Goal: Transaction & Acquisition: Purchase product/service

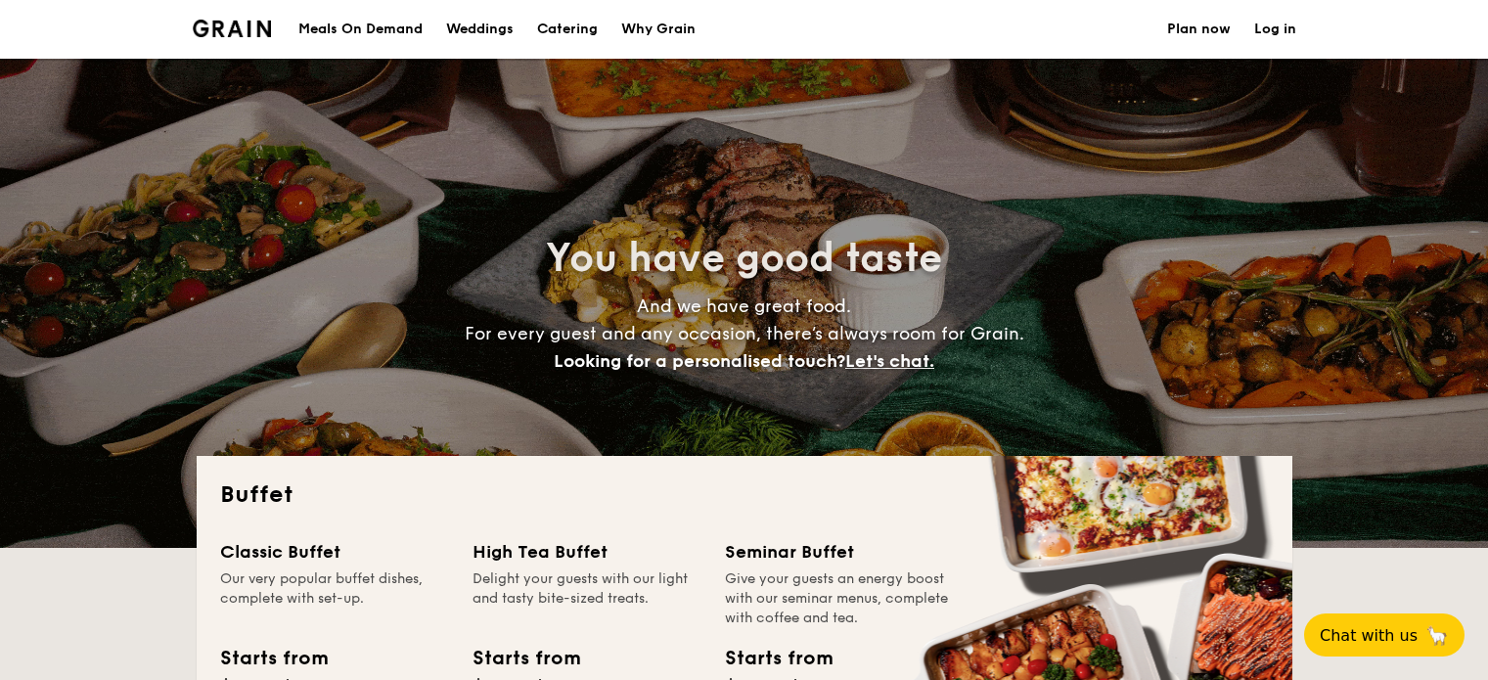
select select
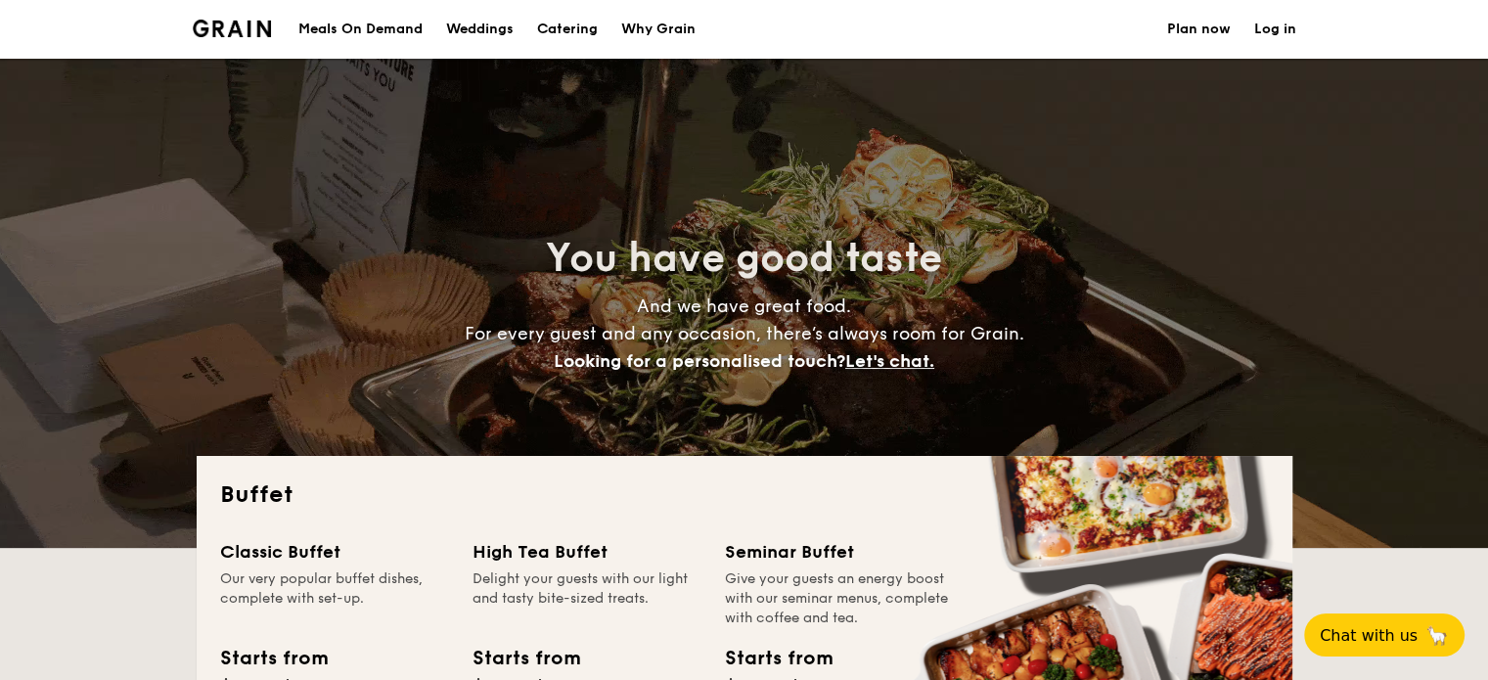
click at [397, 26] on div "Meals On Demand" at bounding box center [360, 29] width 124 height 59
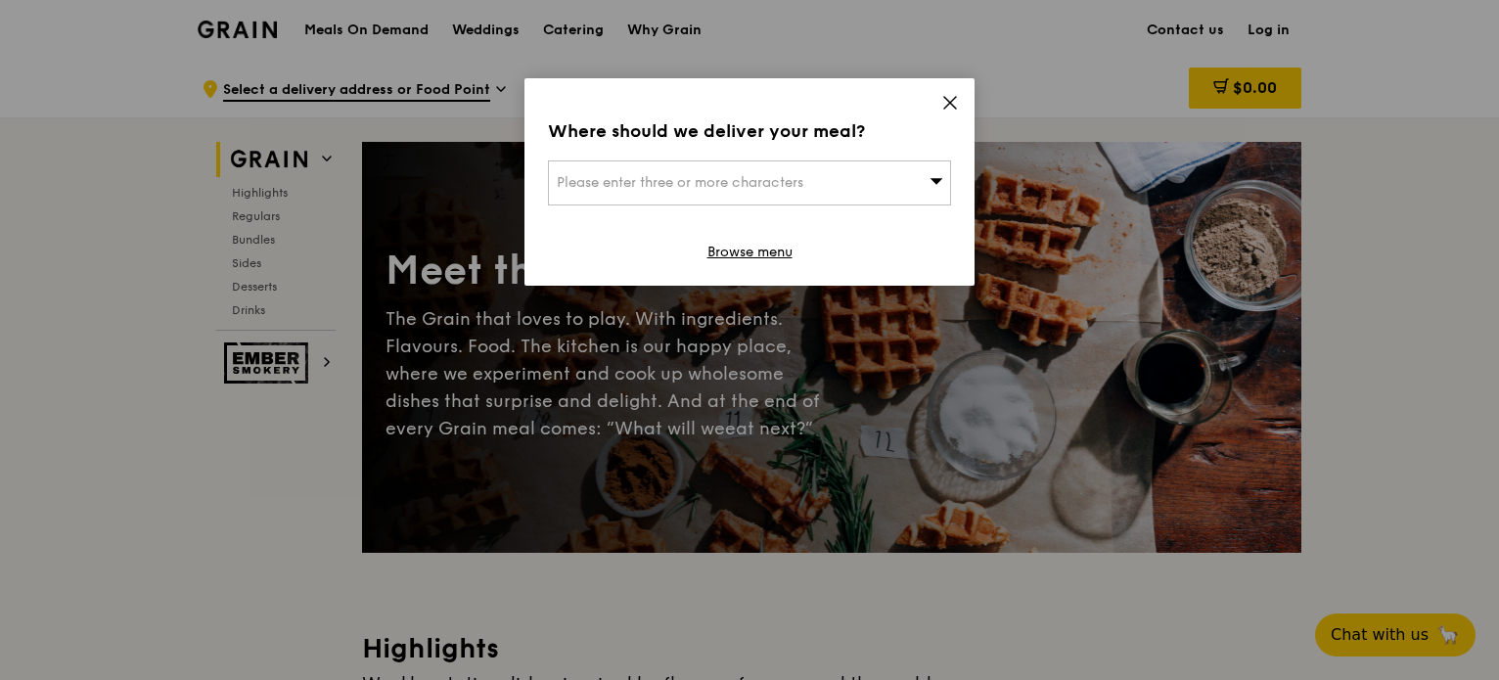
click at [794, 186] on span "Please enter three or more characters" at bounding box center [680, 182] width 247 height 17
click at [673, 175] on input "search" at bounding box center [749, 182] width 401 height 43
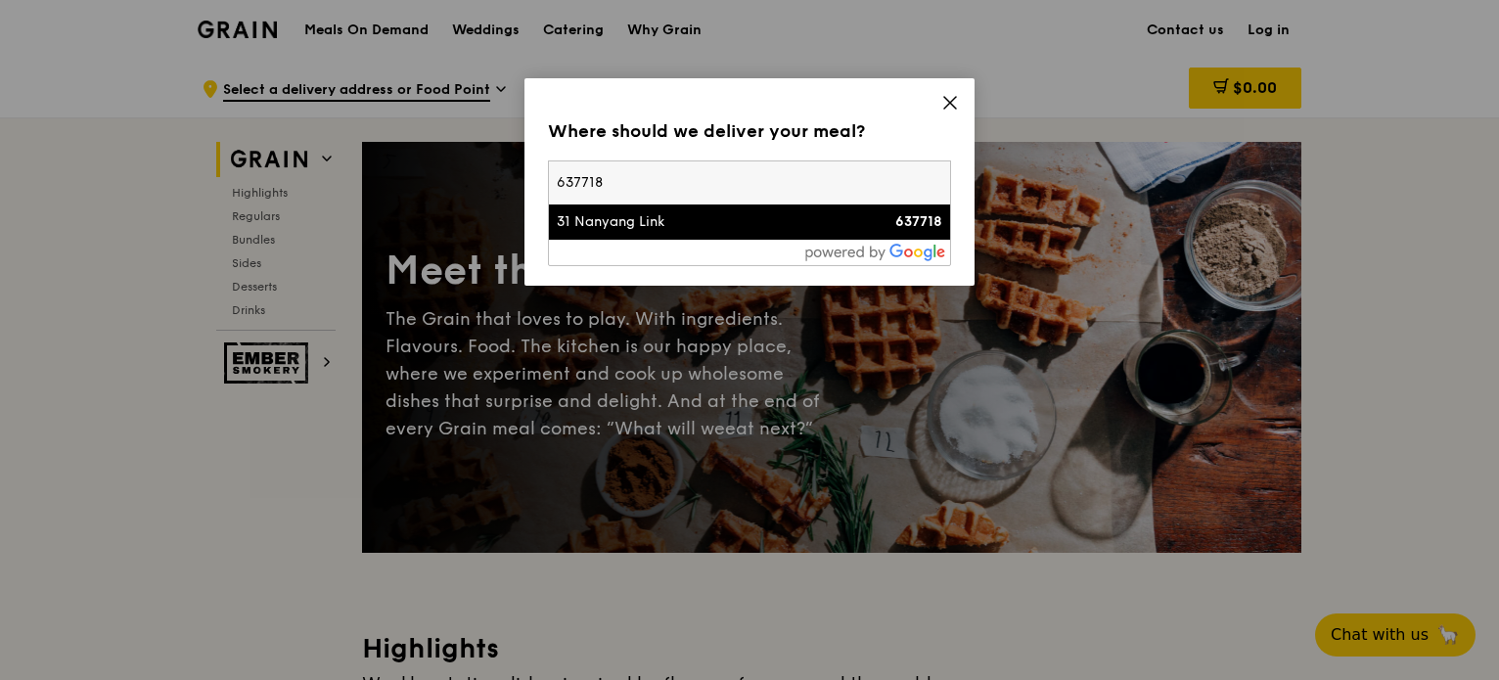
type input "637718"
click at [623, 229] on div "31 Nanyang Link" at bounding box center [702, 222] width 290 height 20
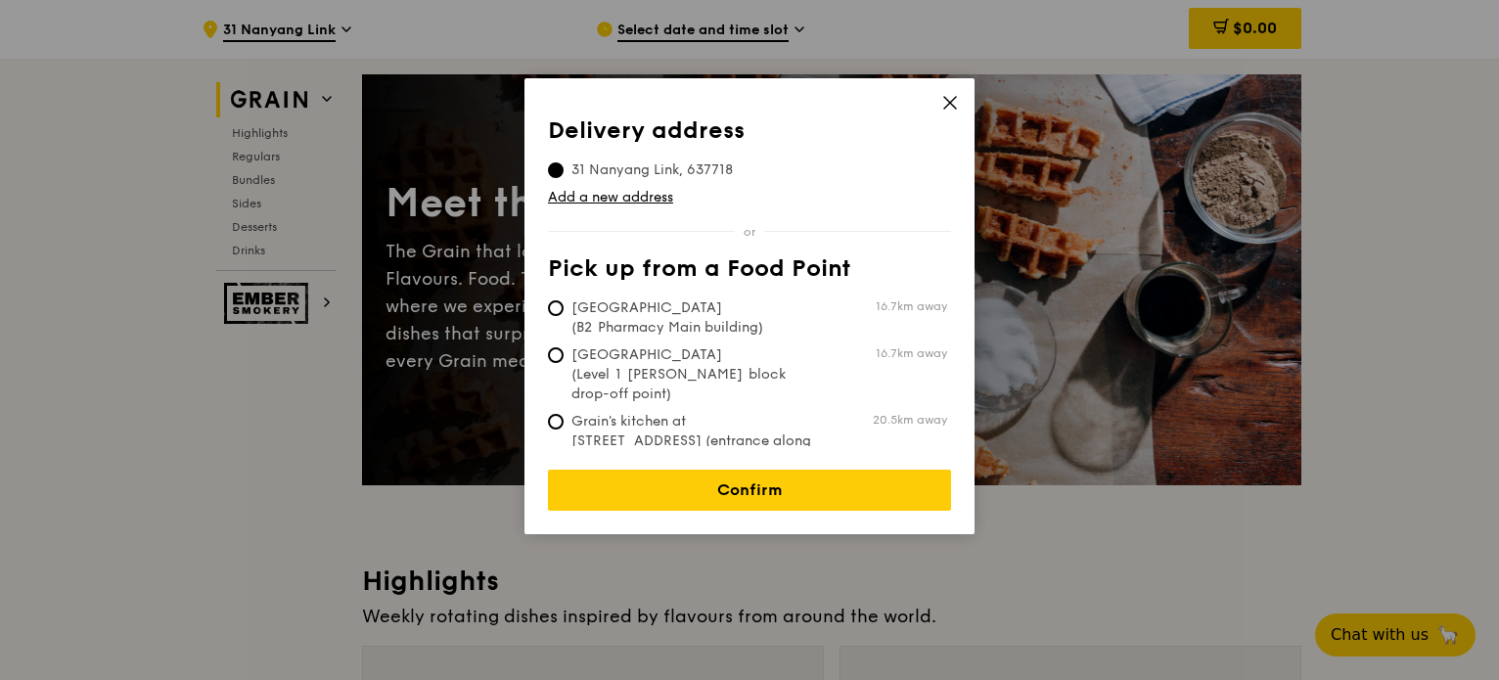
scroll to position [98, 0]
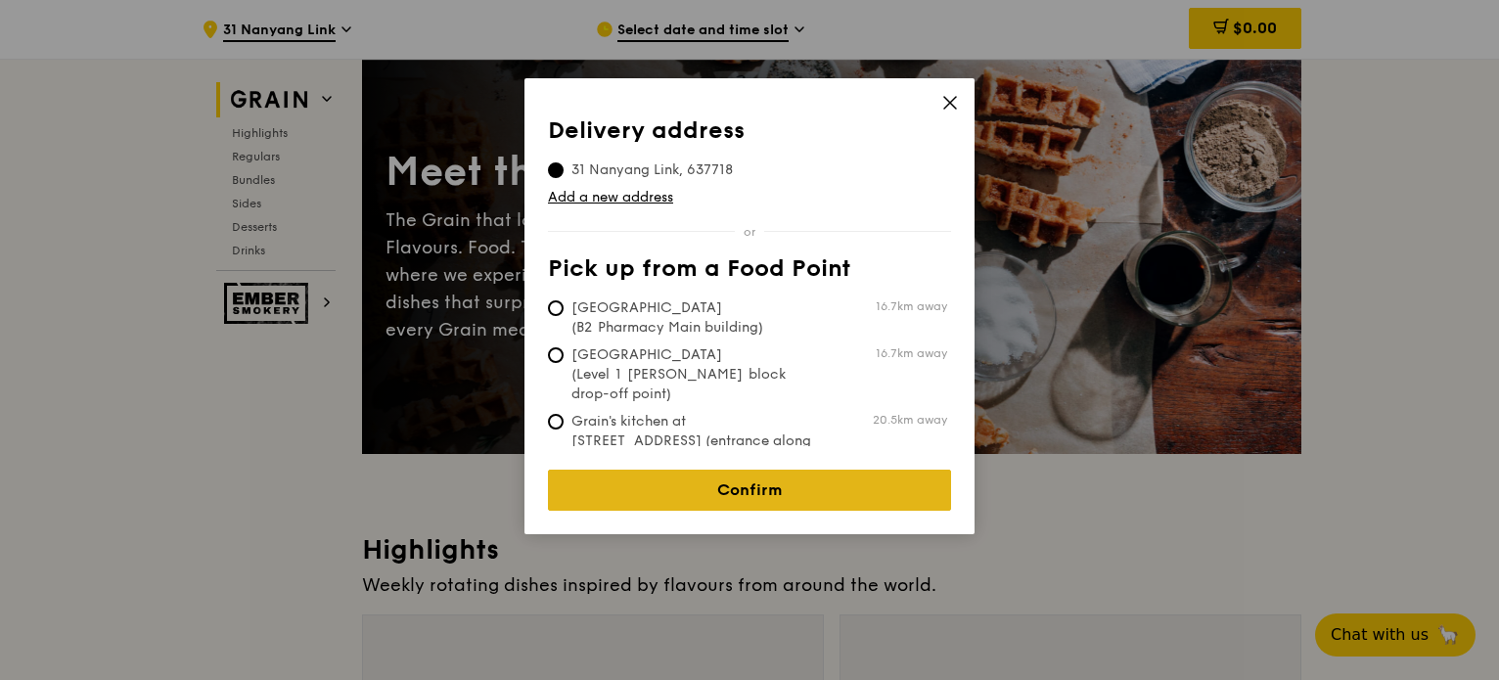
click at [786, 473] on link "Confirm" at bounding box center [749, 490] width 403 height 41
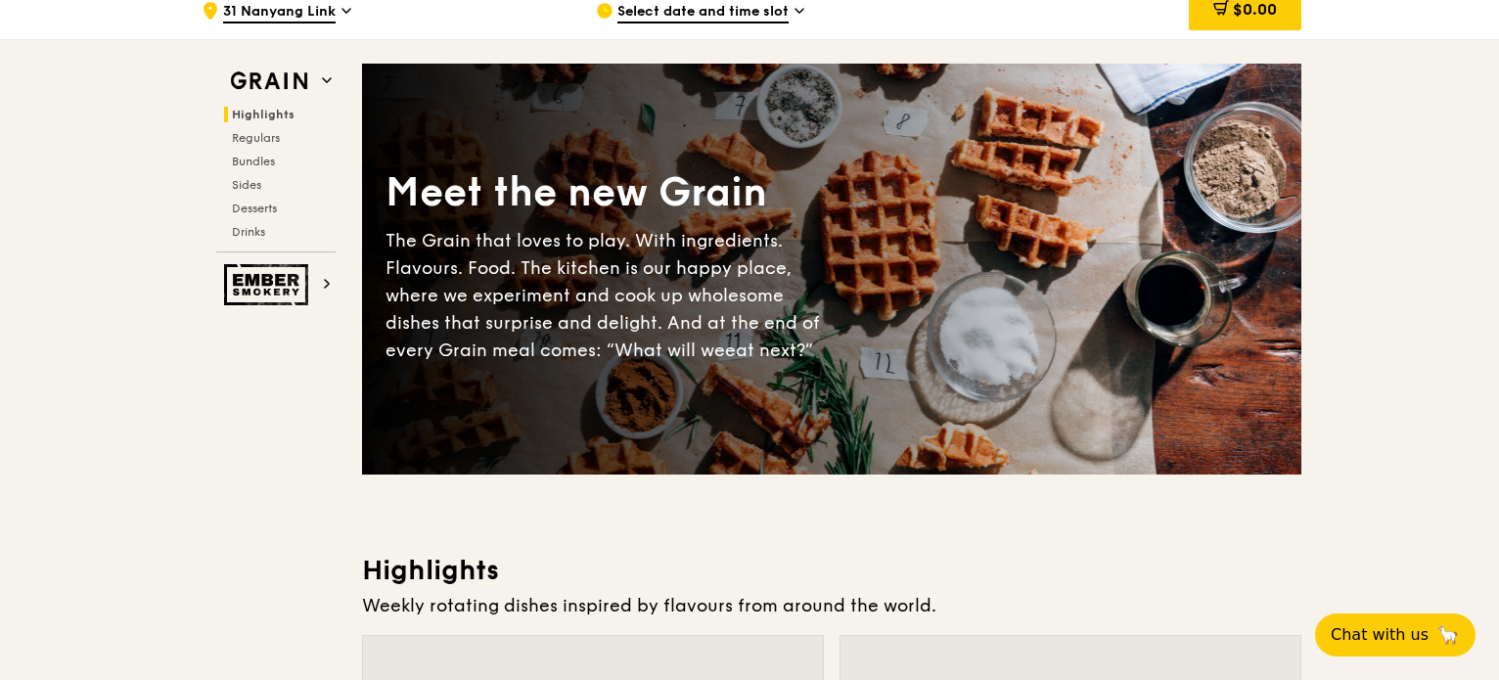
scroll to position [0, 0]
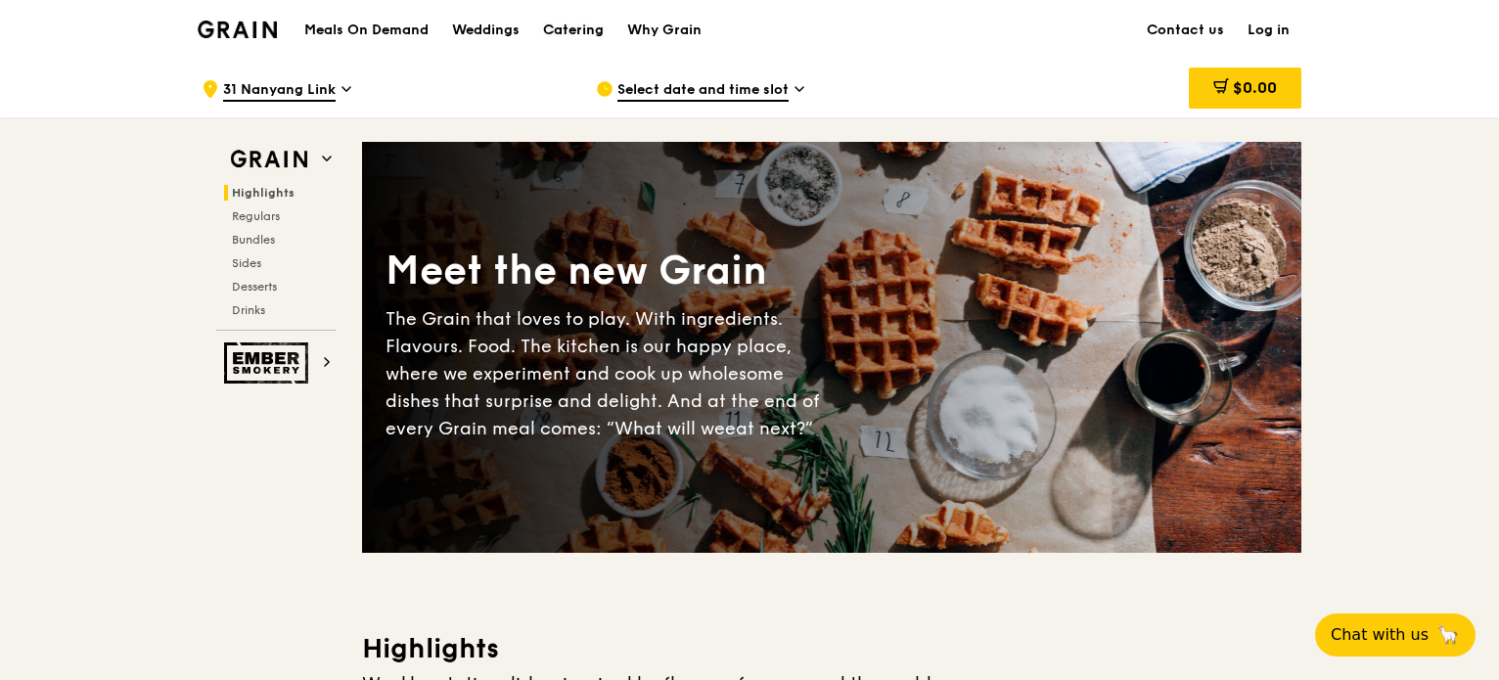
click at [583, 34] on div "Catering" at bounding box center [573, 30] width 61 height 59
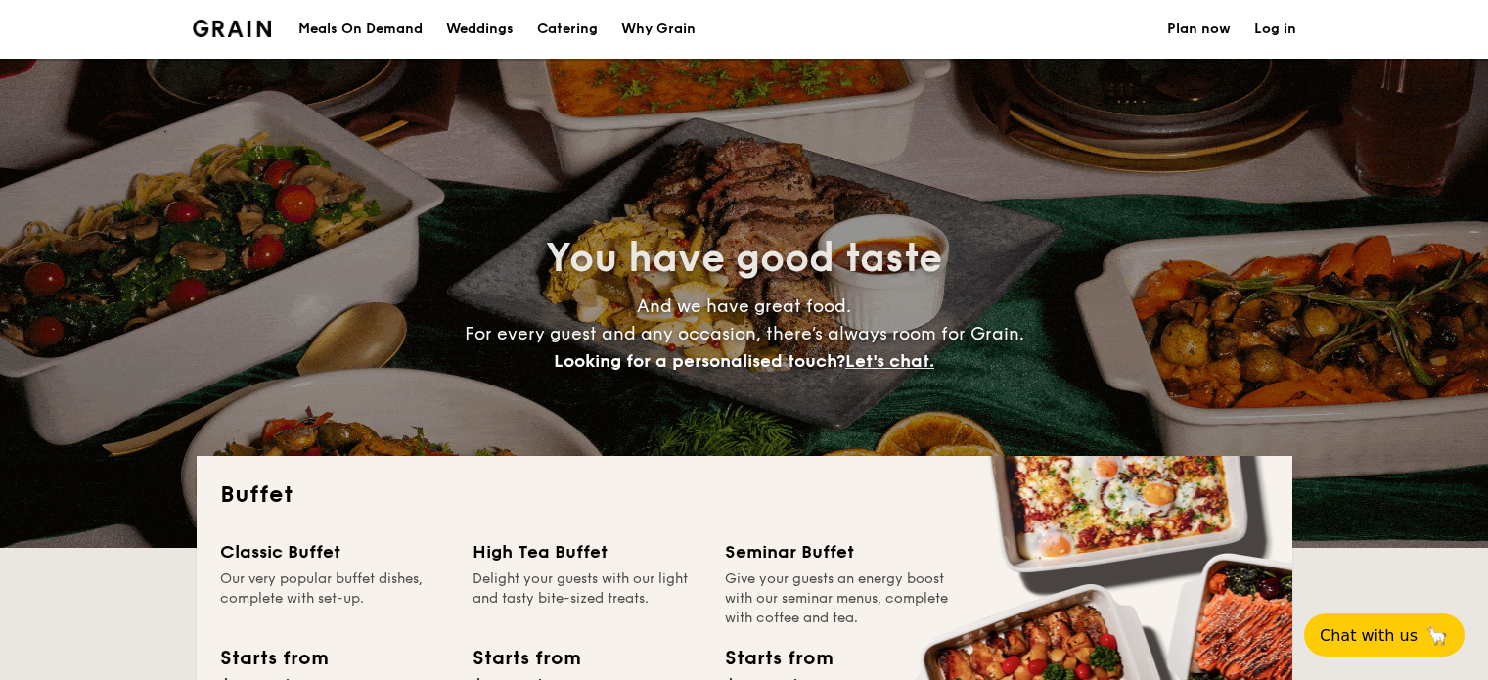
select select
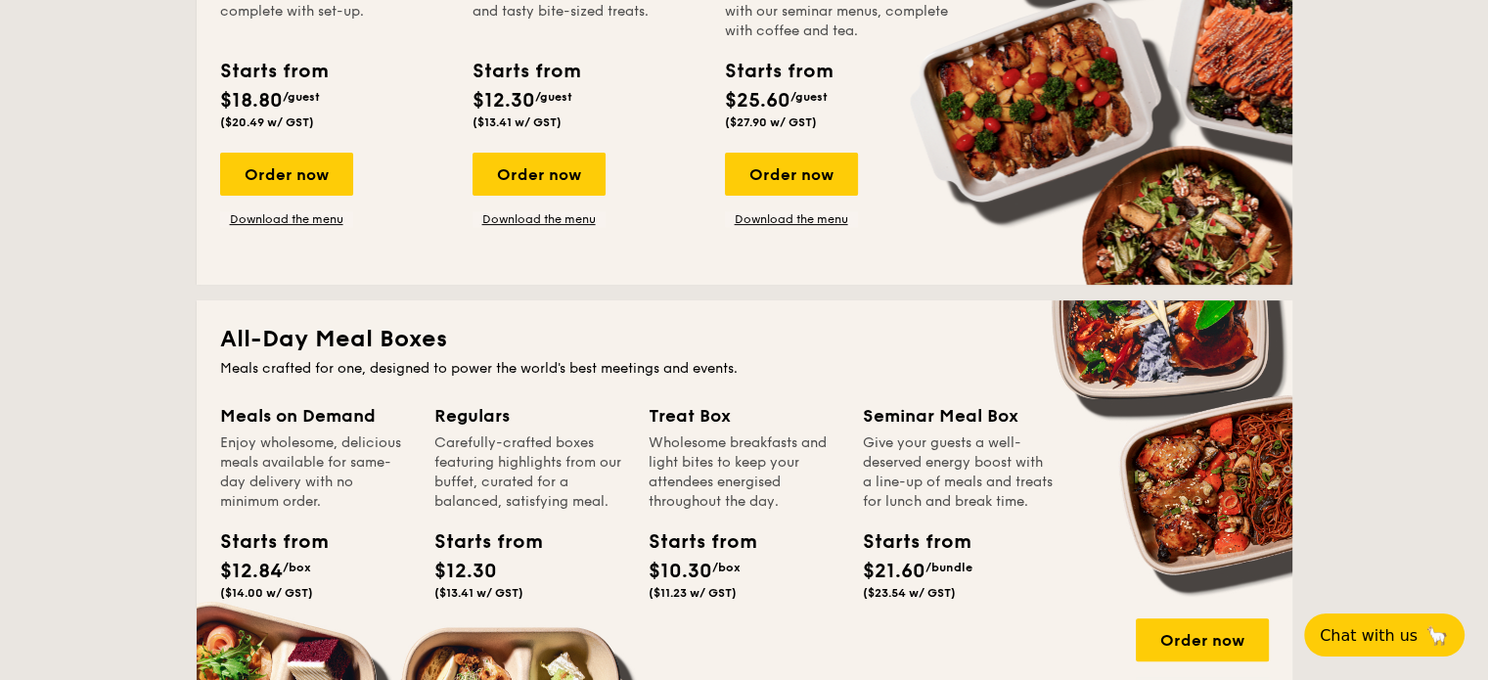
scroll to position [881, 0]
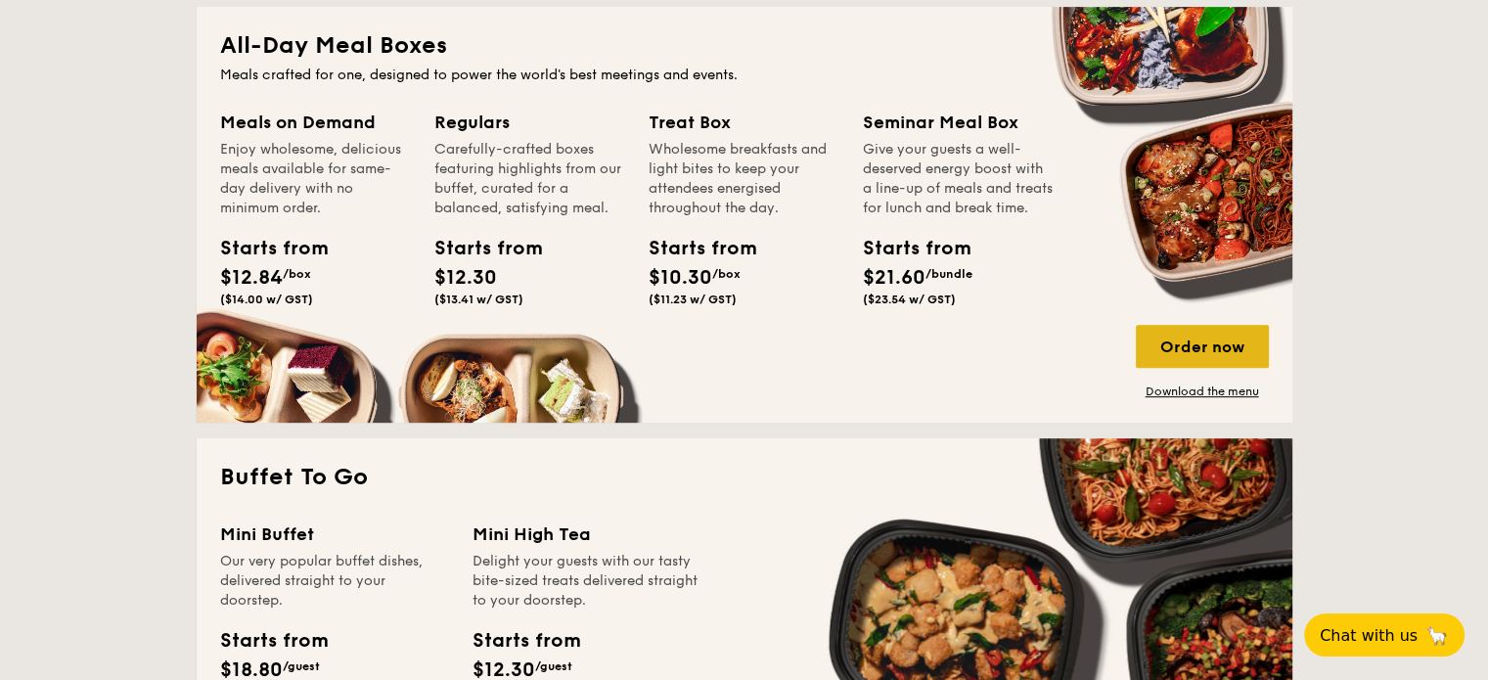
click at [1160, 335] on div "Order now" at bounding box center [1202, 346] width 133 height 43
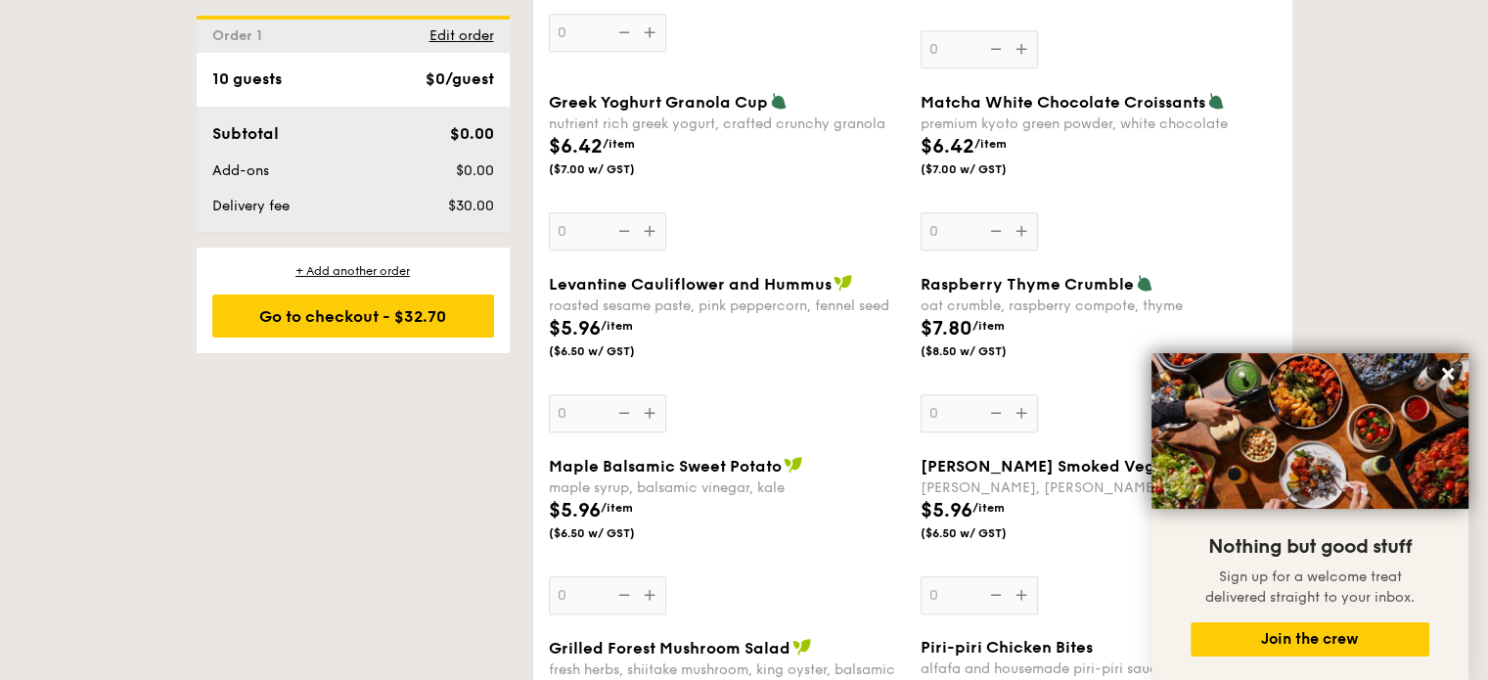
scroll to position [1565, 0]
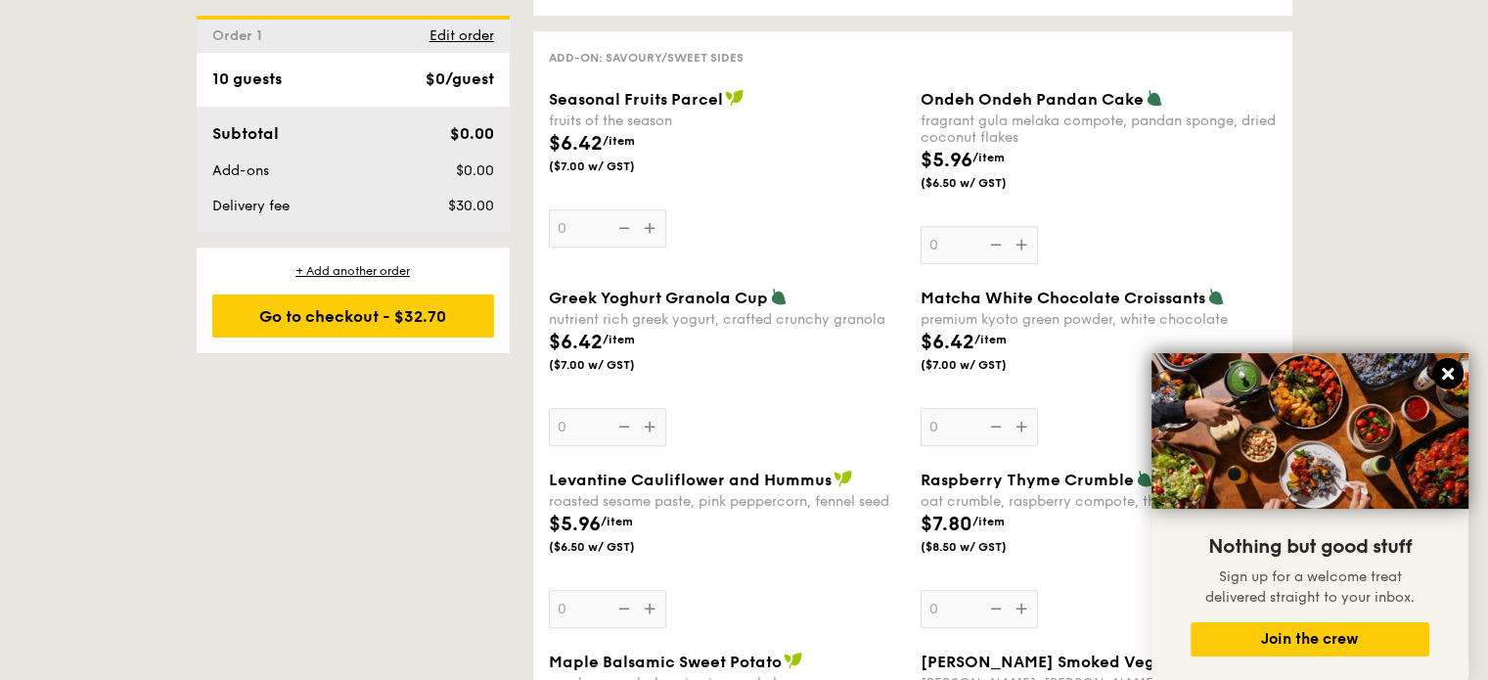
click at [1445, 375] on icon at bounding box center [1448, 374] width 12 height 12
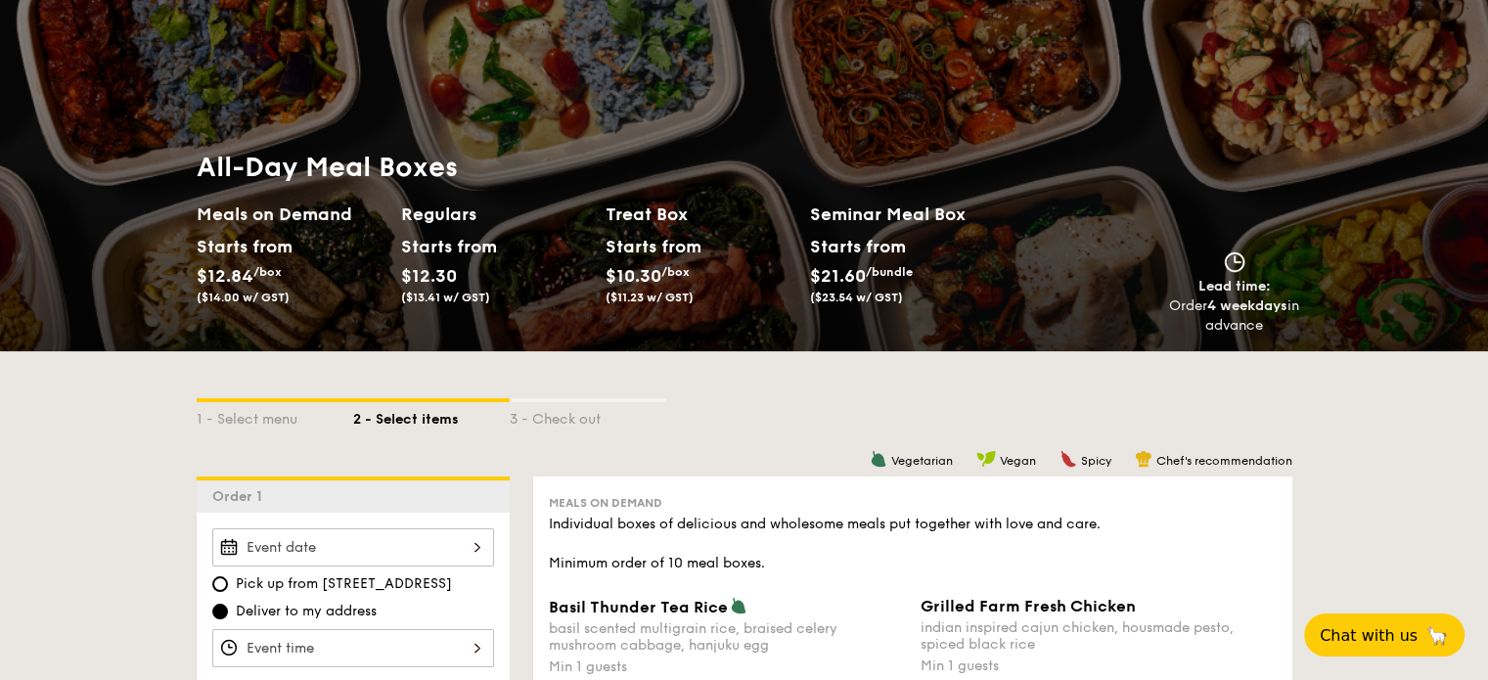
scroll to position [0, 0]
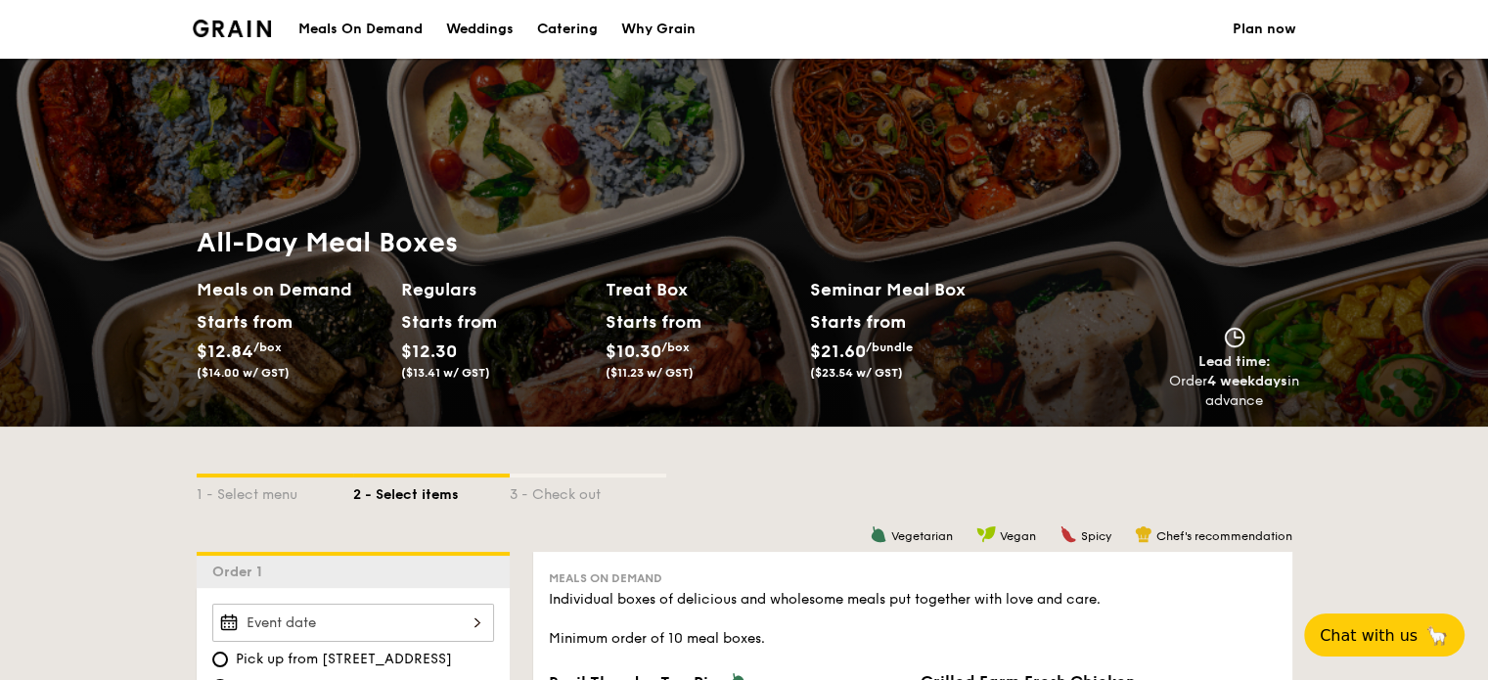
click at [567, 30] on div "Catering" at bounding box center [567, 29] width 61 height 59
select select
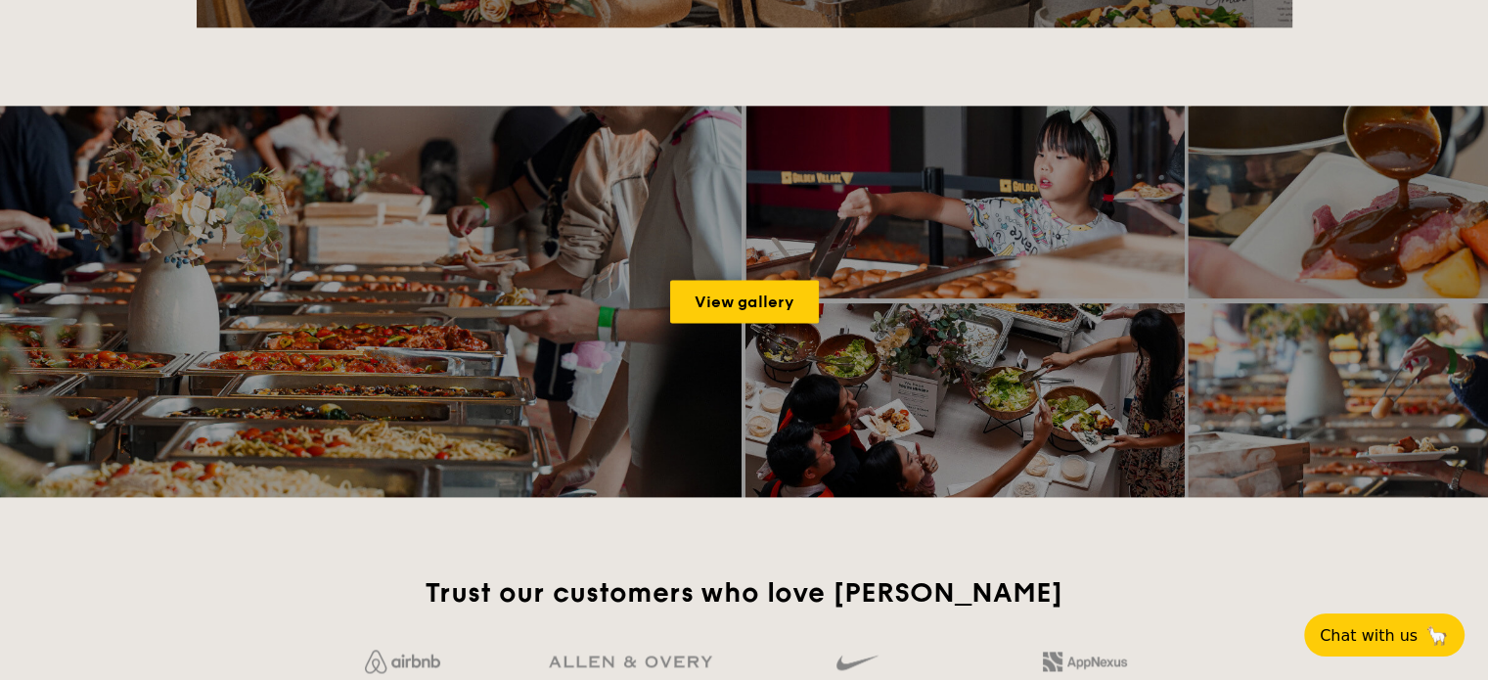
scroll to position [2740, 0]
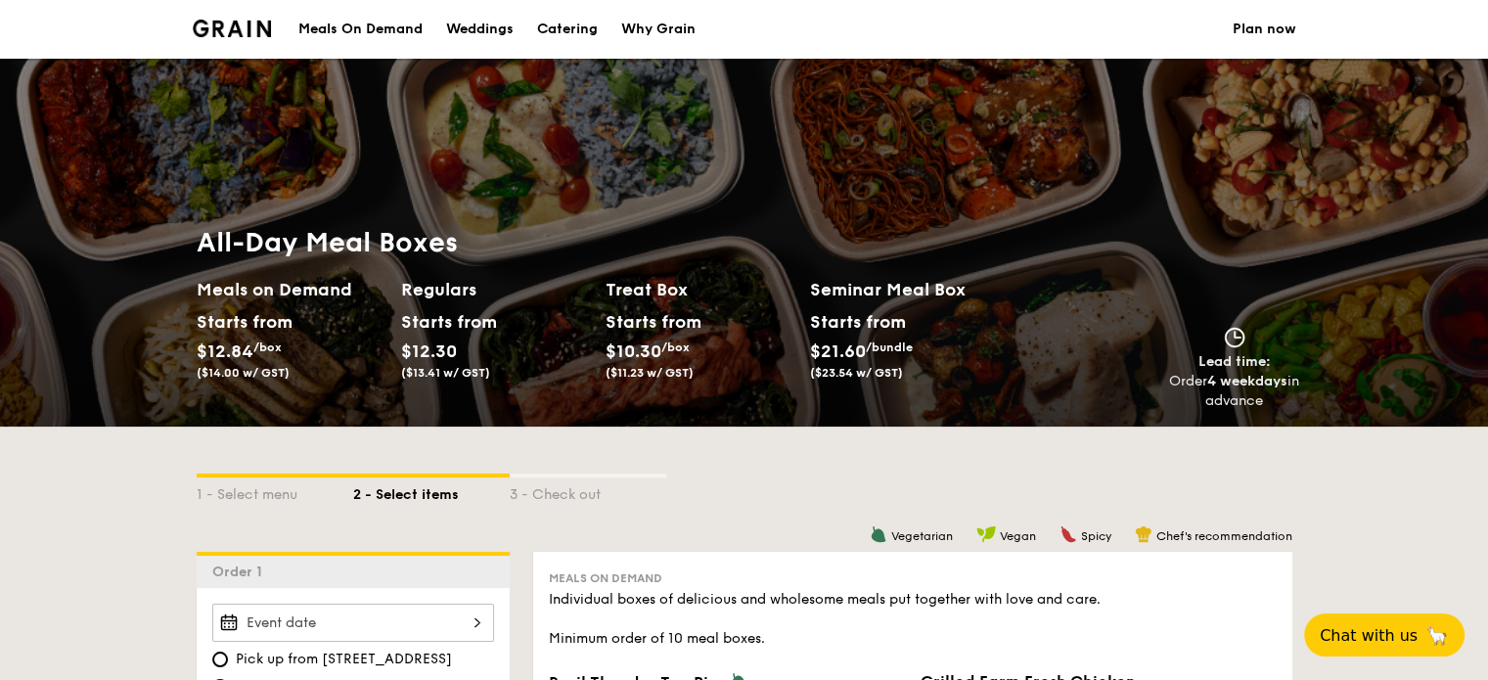
select select
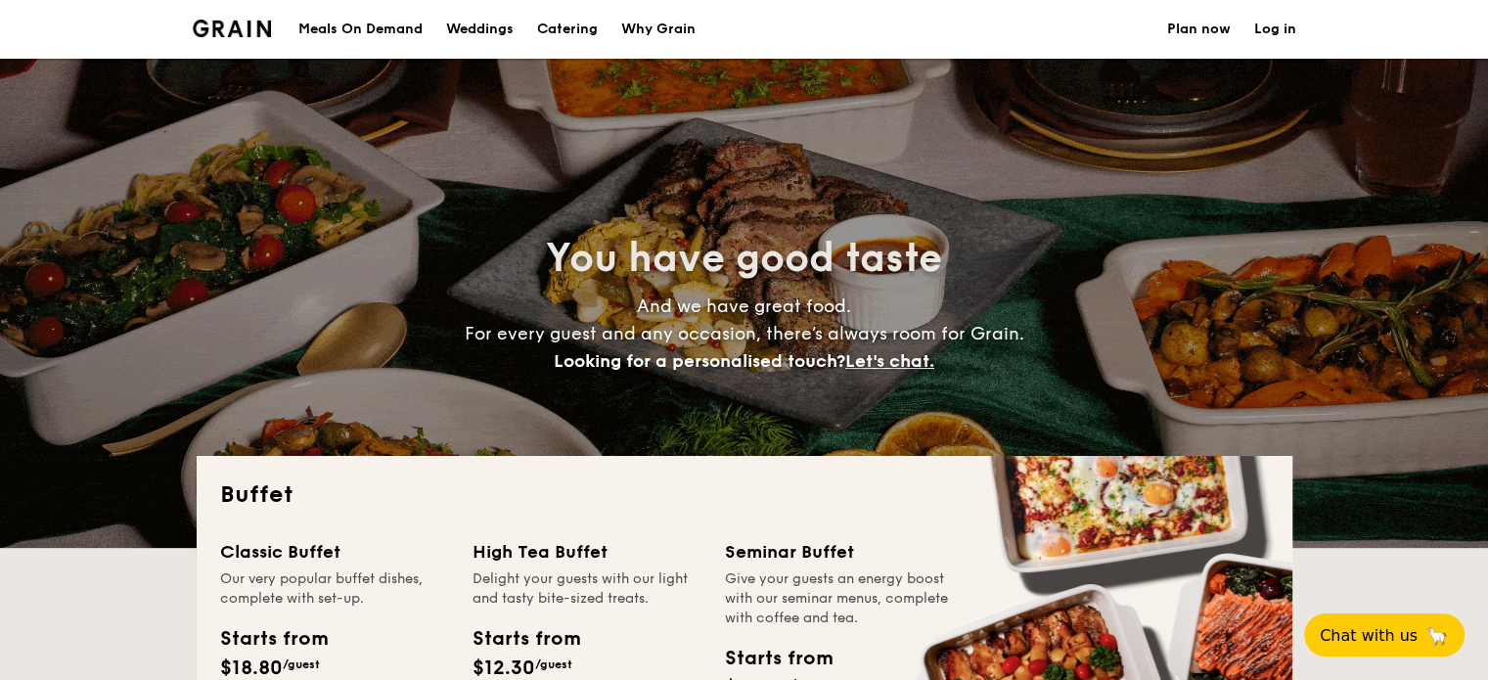
scroll to position [2587, 0]
